Goal: Information Seeking & Learning: Learn about a topic

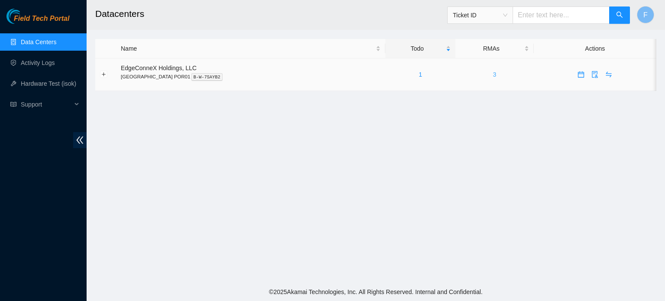
click at [493, 72] on link "3" at bounding box center [494, 74] width 3 height 7
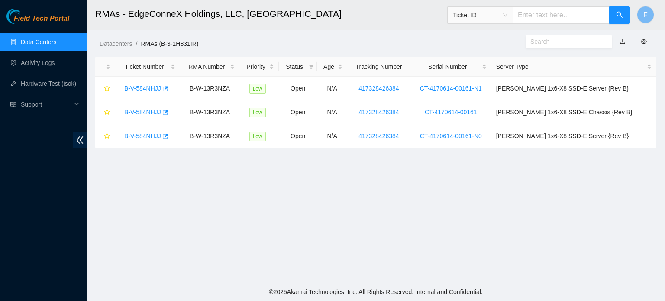
click at [419, 35] on div "Datacenters / RMAs (B-3-1H831IR) /" at bounding box center [304, 24] width 434 height 48
click at [441, 19] on h2 "RMAs - EdgeConneX Holdings, LLC, Portland POR01" at bounding box center [321, 14] width 453 height 28
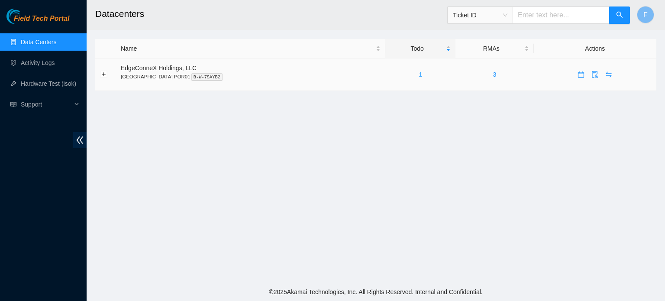
click at [419, 74] on link "1" at bounding box center [420, 74] width 3 height 7
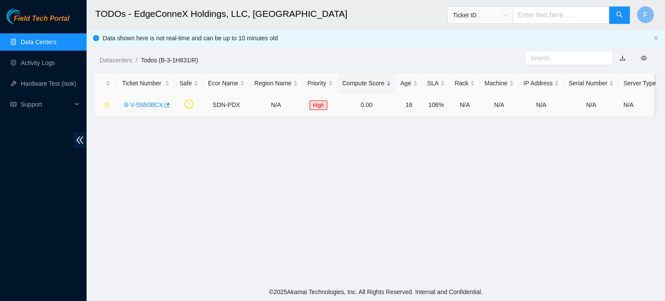
click at [142, 103] on link "B-V-5N50BCX" at bounding box center [143, 104] width 39 height 7
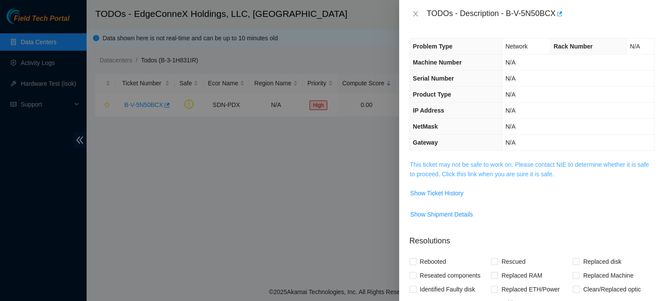
click at [464, 165] on link "This ticket may not be safe to work on. Please contact NIE to determine whether…" at bounding box center [529, 169] width 239 height 16
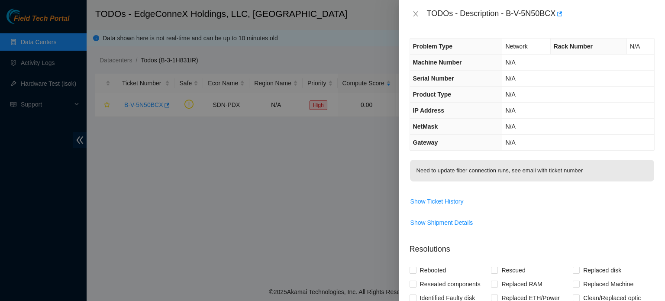
click at [464, 165] on p "Need to update fiber connection runs, see email with ticket number" at bounding box center [532, 171] width 244 height 22
click at [363, 183] on div at bounding box center [332, 150] width 665 height 301
click at [419, 12] on button "Close" at bounding box center [415, 14] width 12 height 8
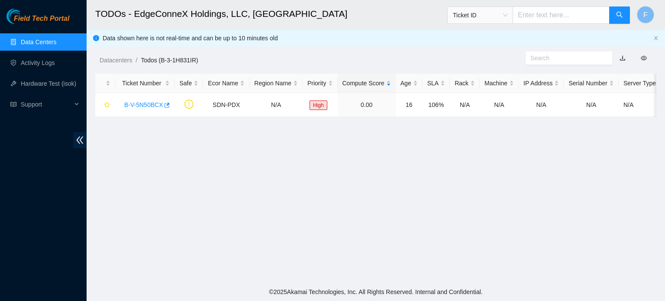
click at [488, 155] on main "TODOs - EdgeConneX Holdings, LLC, Portland POR01 Ticket ID F Data shown here is…" at bounding box center [376, 141] width 578 height 283
